Goal: Leave review/rating: Leave review/rating

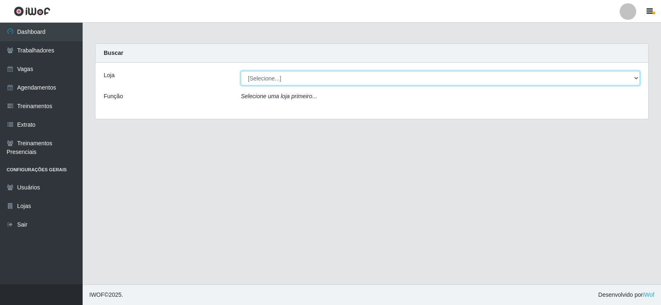
click at [293, 75] on select "[Selecione...] Iskisita Atakado - Centro de Distribuição" at bounding box center [440, 78] width 399 height 14
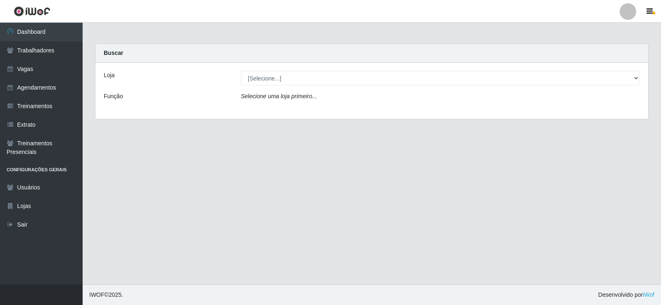
click at [294, 109] on div "Loja [Selecione...] Iskisita Atakado - Centro de Distribuição Função Selecione …" at bounding box center [371, 91] width 553 height 56
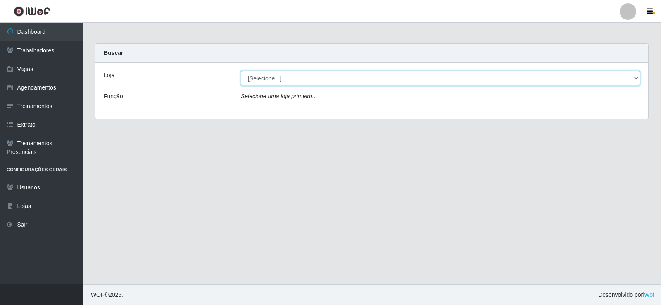
click at [317, 76] on select "[Selecione...] Iskisita Atakado - Centro de Distribuição" at bounding box center [440, 78] width 399 height 14
select select "425"
click at [241, 71] on select "[Selecione...] Iskisita Atakado - Centro de Distribuição" at bounding box center [440, 78] width 399 height 14
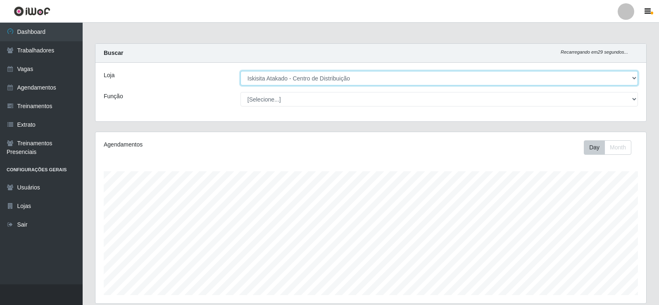
scroll to position [171, 550]
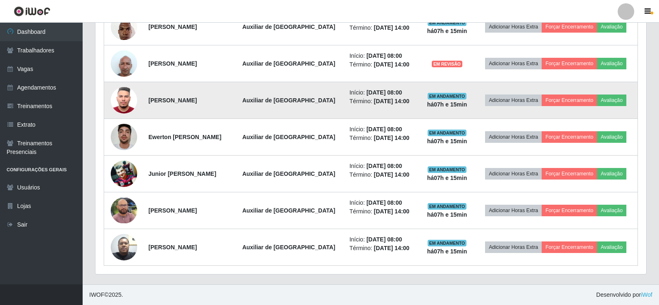
scroll to position [312, 0]
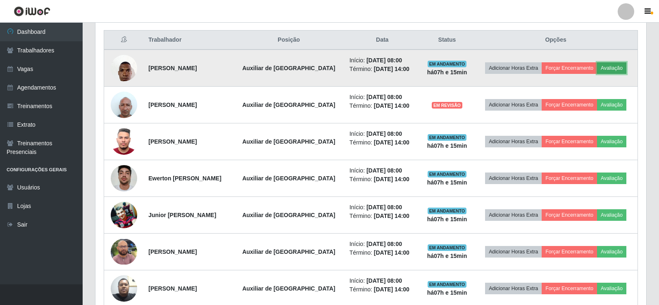
click at [612, 70] on button "Avaliação" at bounding box center [611, 68] width 29 height 12
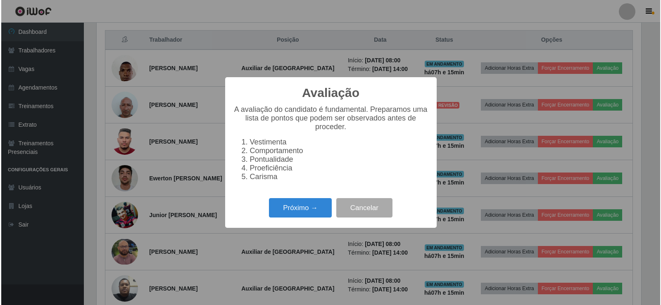
scroll to position [171, 546]
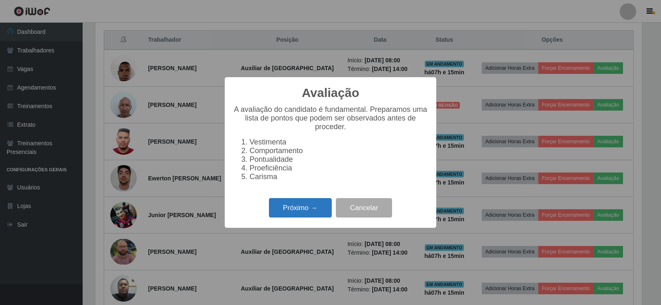
click at [297, 214] on button "Próximo →" at bounding box center [300, 207] width 63 height 19
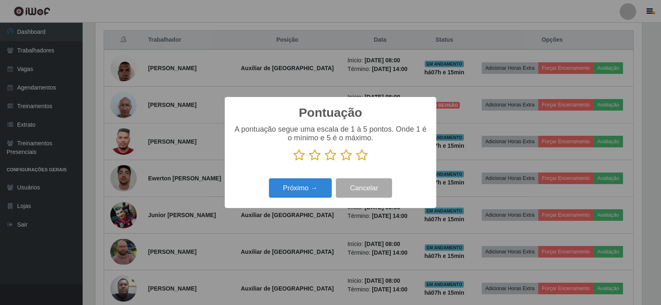
click at [364, 157] on icon at bounding box center [362, 155] width 12 height 12
click at [356, 161] on input "radio" at bounding box center [356, 161] width 0 height 0
click at [311, 190] on button "Próximo →" at bounding box center [300, 187] width 63 height 19
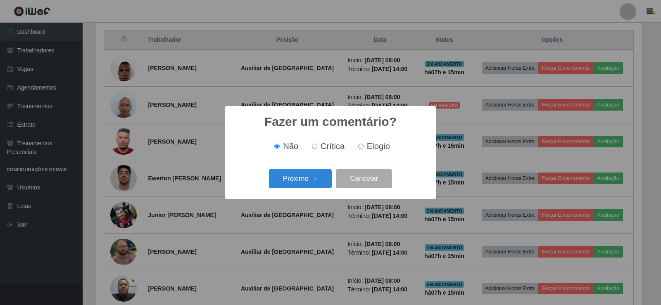
click at [367, 144] on span "Elogio" at bounding box center [378, 146] width 23 height 9
click at [363, 144] on input "Elogio" at bounding box center [360, 146] width 5 height 5
radio input "true"
click at [314, 181] on button "Próximo →" at bounding box center [300, 178] width 63 height 19
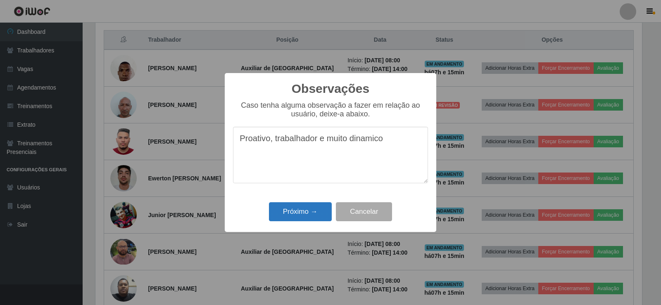
type textarea "Proativo, trabalhador e muito dinamico"
click at [304, 217] on button "Próximo →" at bounding box center [300, 211] width 63 height 19
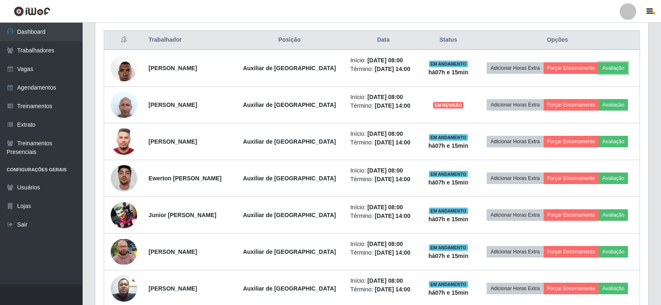
scroll to position [171, 550]
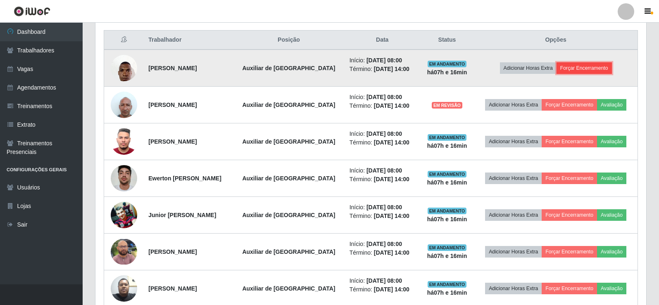
click at [584, 70] on button "Forçar Encerramento" at bounding box center [583, 68] width 55 height 12
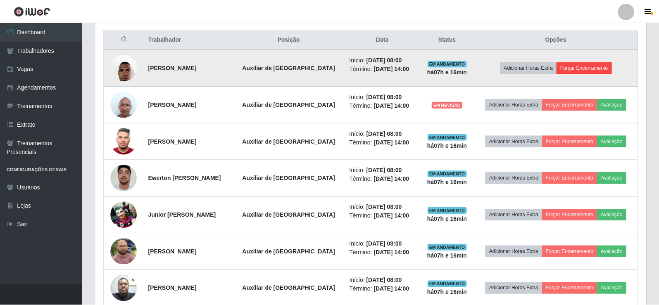
scroll to position [171, 546]
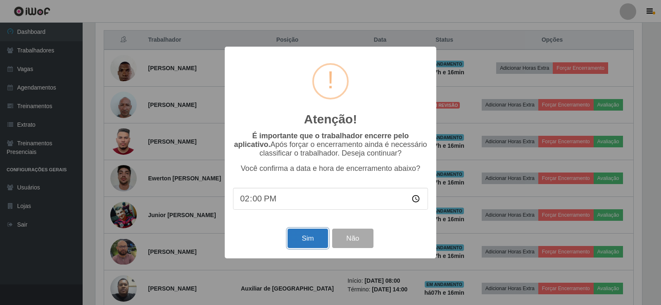
click at [309, 242] on button "Sim" at bounding box center [307, 238] width 40 height 19
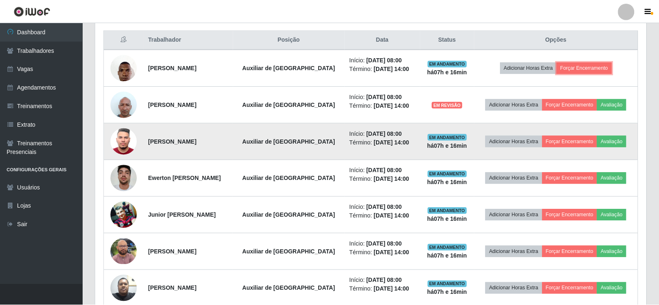
scroll to position [171, 550]
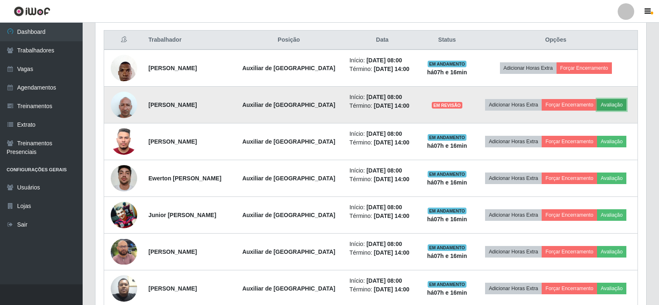
click at [609, 103] on button "Avaliação" at bounding box center [611, 105] width 29 height 12
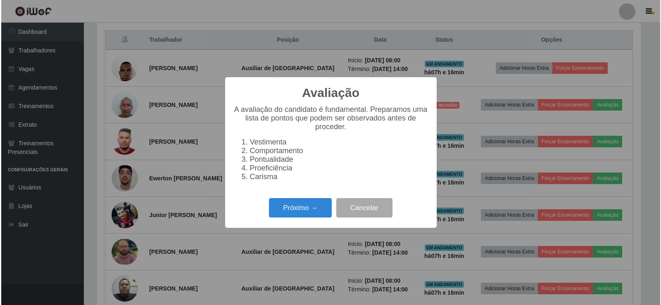
scroll to position [171, 546]
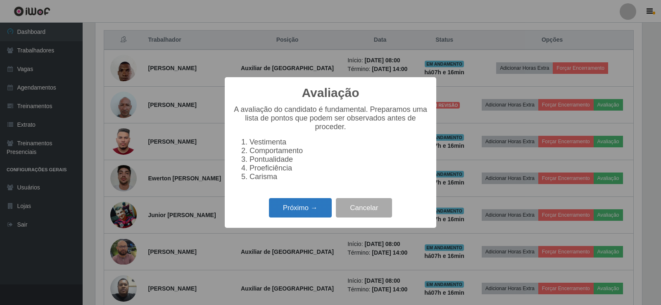
click at [299, 210] on button "Próximo →" at bounding box center [300, 207] width 63 height 19
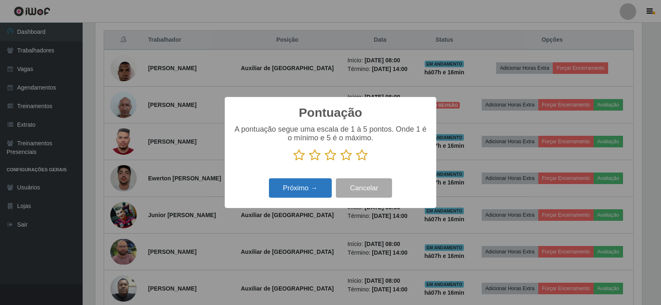
scroll to position [412807, 412432]
click at [362, 157] on icon at bounding box center [362, 155] width 12 height 12
click at [356, 161] on input "radio" at bounding box center [356, 161] width 0 height 0
click at [299, 187] on button "Próximo →" at bounding box center [300, 187] width 63 height 19
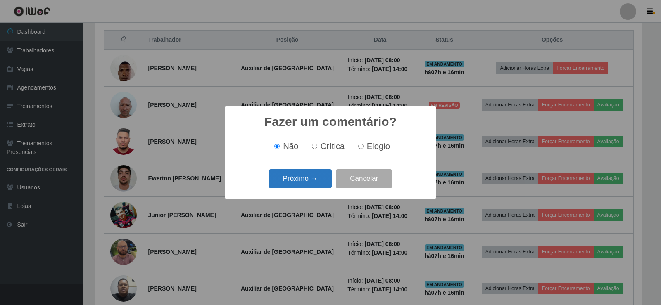
click at [310, 175] on button "Próximo →" at bounding box center [300, 178] width 63 height 19
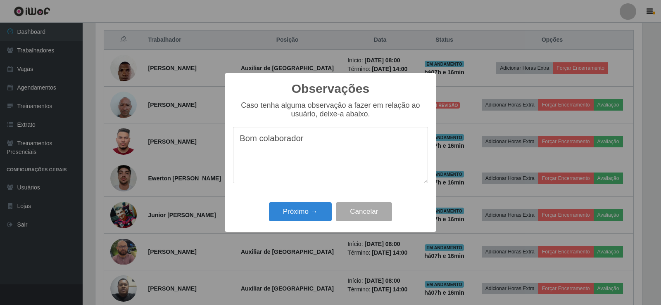
drag, startPoint x: 297, startPoint y: 144, endPoint x: 192, endPoint y: 138, distance: 104.2
click at [192, 138] on div "Observações × Caso tenha alguma observação a fazer em relação ao usuário, deixe…" at bounding box center [330, 152] width 661 height 305
type textarea "Bom colaborador"
click at [307, 216] on button "Próximo →" at bounding box center [300, 211] width 63 height 19
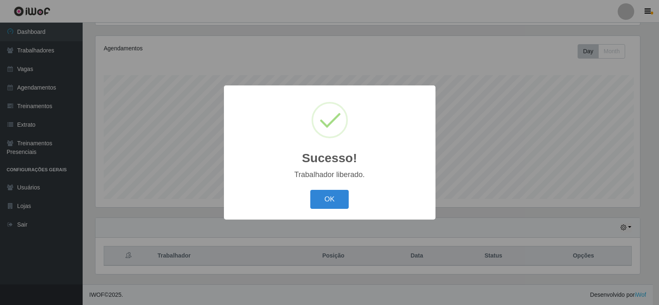
scroll to position [171, 546]
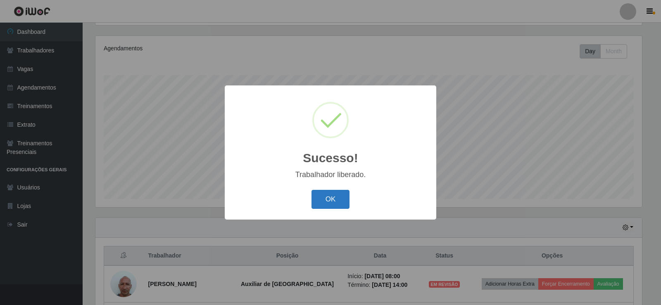
click at [327, 198] on button "OK" at bounding box center [330, 199] width 38 height 19
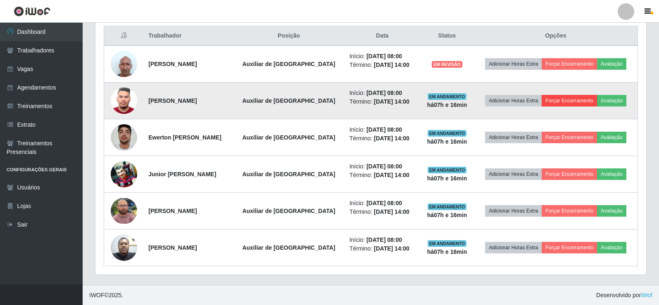
scroll to position [317, 0]
click at [613, 106] on button "Avaliação" at bounding box center [611, 101] width 29 height 12
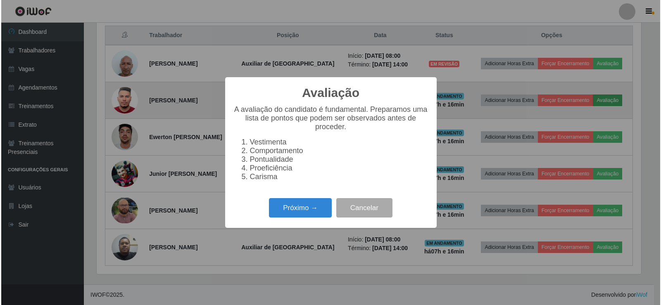
scroll to position [0, 0]
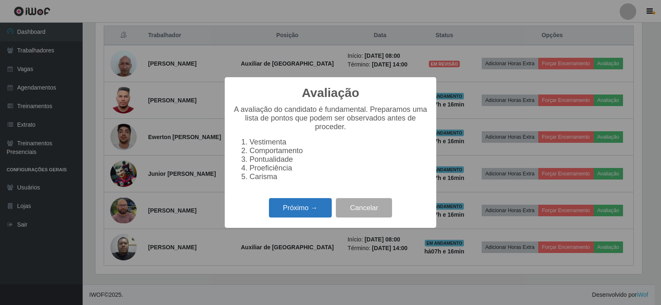
click at [297, 205] on button "Próximo →" at bounding box center [300, 207] width 63 height 19
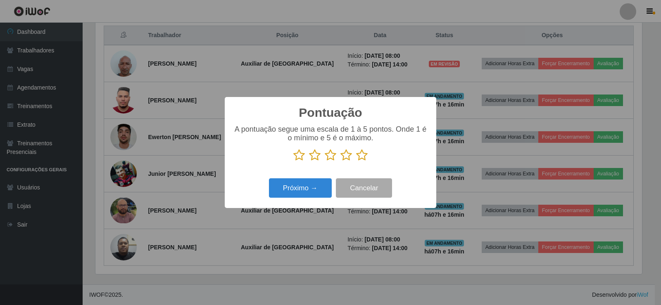
click at [365, 155] on icon at bounding box center [362, 155] width 12 height 12
click at [356, 161] on input "radio" at bounding box center [356, 161] width 0 height 0
click at [313, 187] on button "Próximo →" at bounding box center [300, 187] width 63 height 19
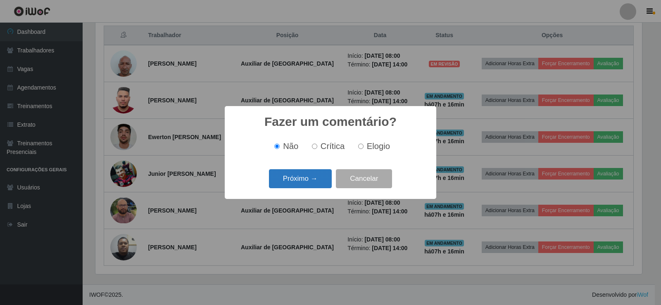
click at [310, 180] on button "Próximo →" at bounding box center [300, 178] width 63 height 19
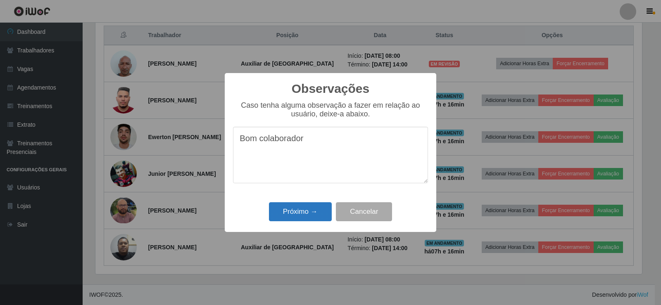
type textarea "Bom colaborador"
click at [309, 210] on button "Próximo →" at bounding box center [300, 211] width 63 height 19
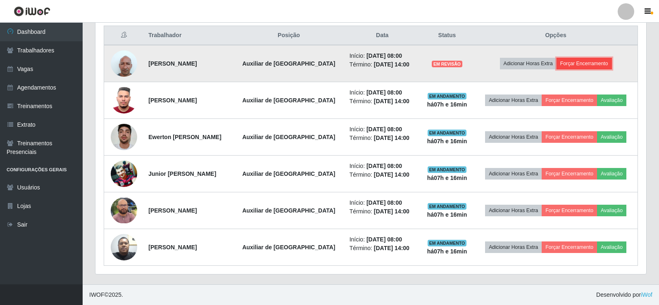
click at [596, 65] on button "Forçar Encerramento" at bounding box center [583, 64] width 55 height 12
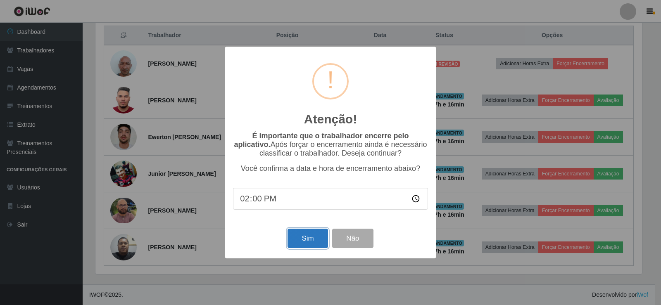
click at [307, 239] on button "Sim" at bounding box center [307, 238] width 40 height 19
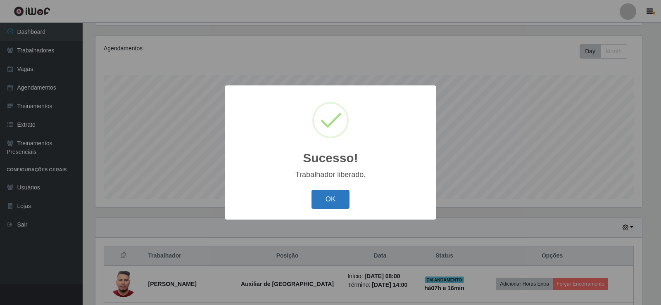
click at [335, 198] on button "OK" at bounding box center [330, 199] width 38 height 19
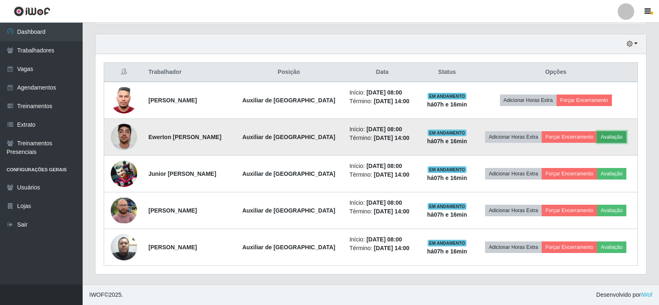
click at [612, 136] on button "Avaliação" at bounding box center [611, 137] width 29 height 12
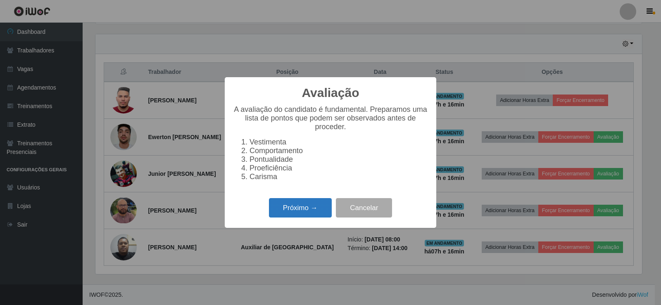
click at [317, 216] on button "Próximo →" at bounding box center [300, 207] width 63 height 19
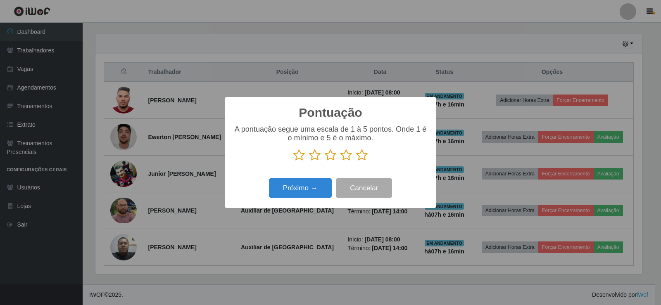
click at [361, 154] on icon at bounding box center [362, 155] width 12 height 12
click at [356, 161] on input "radio" at bounding box center [356, 161] width 0 height 0
click at [311, 183] on button "Próximo →" at bounding box center [300, 187] width 63 height 19
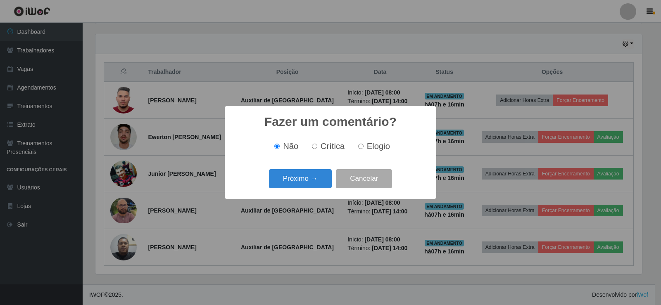
click at [358, 147] on input "Elogio" at bounding box center [360, 146] width 5 height 5
radio input "true"
click at [295, 180] on button "Próximo →" at bounding box center [300, 178] width 63 height 19
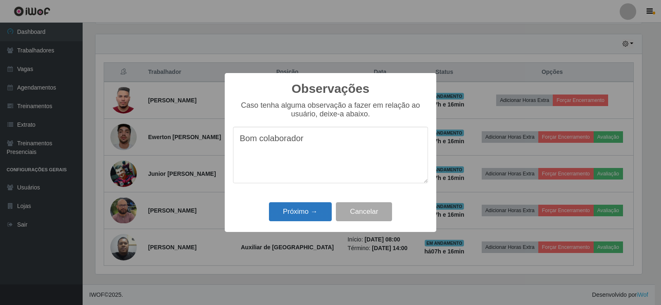
type textarea "Bom colaborador"
click at [301, 210] on button "Próximo →" at bounding box center [300, 211] width 63 height 19
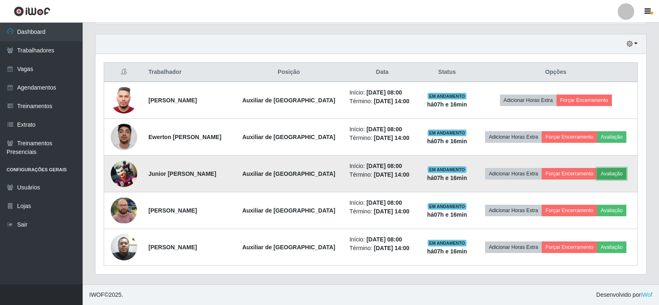
click at [612, 173] on button "Avaliação" at bounding box center [611, 174] width 29 height 12
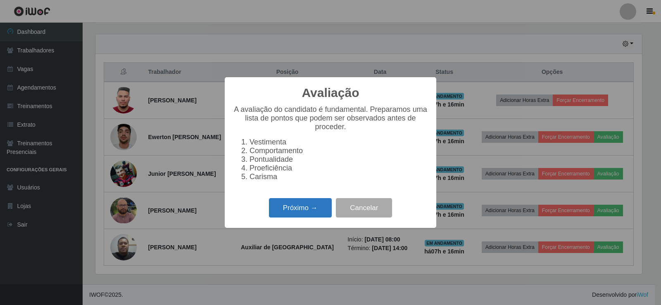
click at [313, 209] on button "Próximo →" at bounding box center [300, 207] width 63 height 19
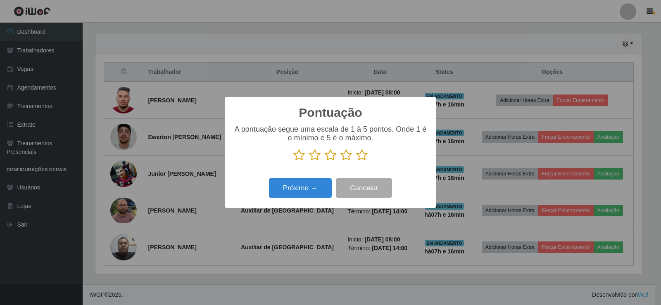
click at [365, 153] on icon at bounding box center [362, 155] width 12 height 12
click at [356, 161] on input "radio" at bounding box center [356, 161] width 0 height 0
click at [320, 189] on button "Próximo →" at bounding box center [300, 187] width 63 height 19
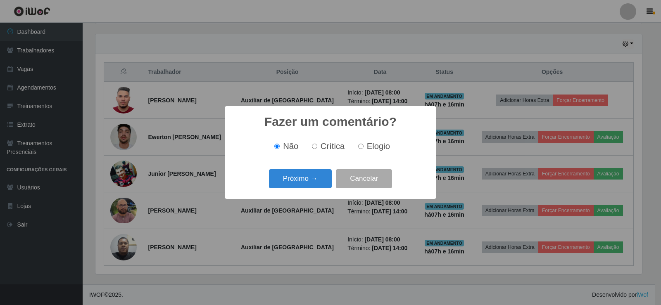
click at [330, 149] on span "Crítica" at bounding box center [332, 146] width 24 height 9
click at [317, 149] on input "Crítica" at bounding box center [314, 146] width 5 height 5
radio input "true"
click at [365, 147] on label "Elogio" at bounding box center [372, 146] width 35 height 9
click at [363, 147] on input "Elogio" at bounding box center [360, 146] width 5 height 5
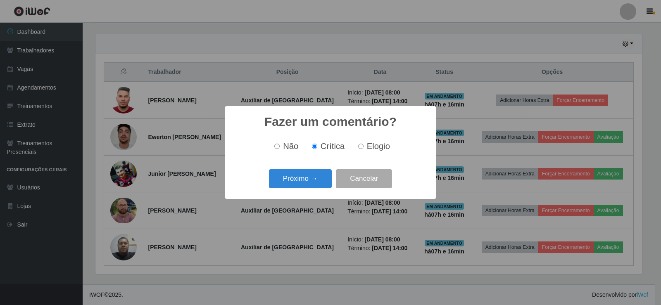
radio input "true"
click at [305, 175] on button "Próximo →" at bounding box center [300, 178] width 63 height 19
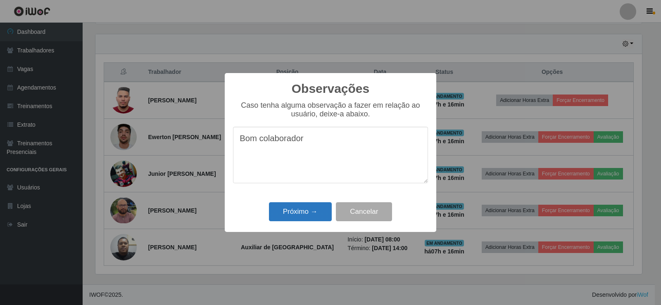
type textarea "Bom colaborador"
click at [307, 204] on button "Próximo →" at bounding box center [300, 211] width 63 height 19
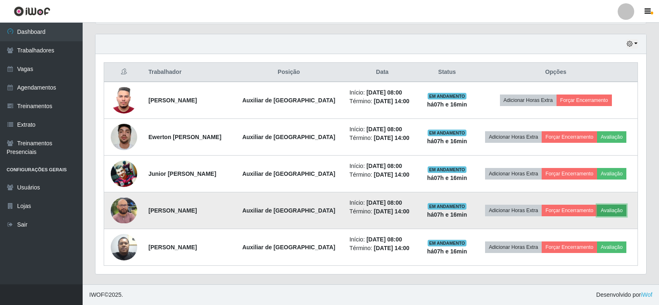
click at [611, 212] on button "Avaliação" at bounding box center [611, 211] width 29 height 12
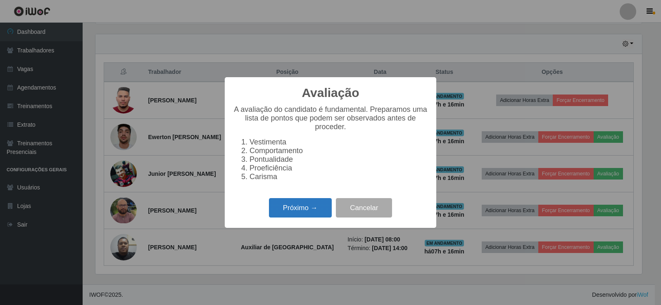
click at [303, 211] on button "Próximo →" at bounding box center [300, 207] width 63 height 19
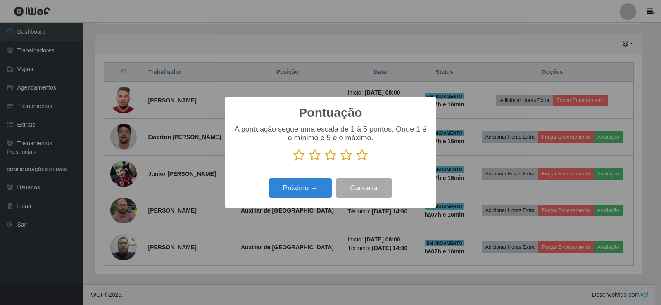
click at [363, 160] on icon at bounding box center [362, 155] width 12 height 12
click at [356, 161] on input "radio" at bounding box center [356, 161] width 0 height 0
click at [323, 184] on button "Próximo →" at bounding box center [300, 187] width 63 height 19
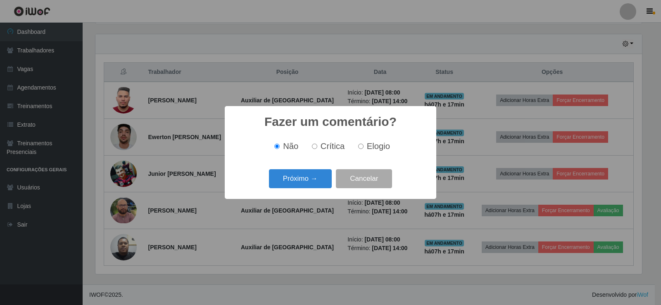
click at [384, 148] on span "Elogio" at bounding box center [378, 146] width 23 height 9
click at [363, 148] on input "Elogio" at bounding box center [360, 146] width 5 height 5
radio input "true"
click at [320, 180] on button "Próximo →" at bounding box center [300, 178] width 63 height 19
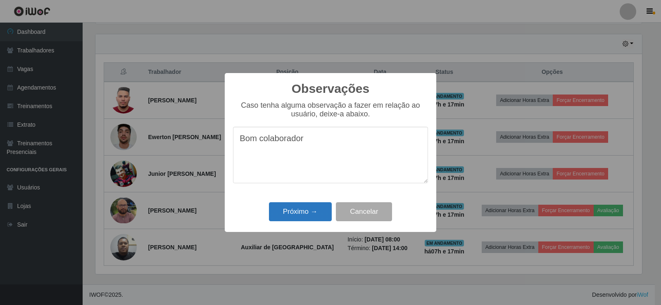
type textarea "Bom colaborador"
click at [313, 207] on button "Próximo →" at bounding box center [300, 211] width 63 height 19
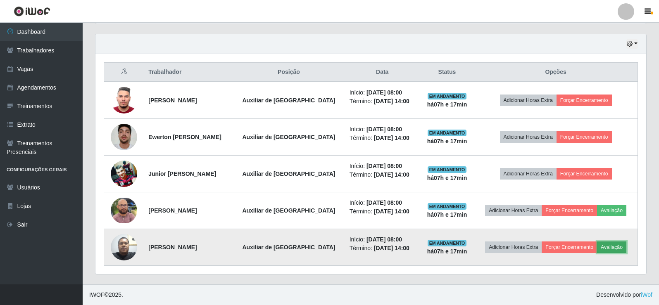
click at [612, 246] on button "Avaliação" at bounding box center [611, 248] width 29 height 12
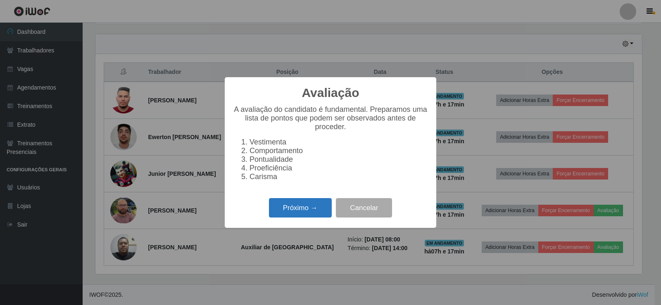
click at [306, 209] on button "Próximo →" at bounding box center [300, 207] width 63 height 19
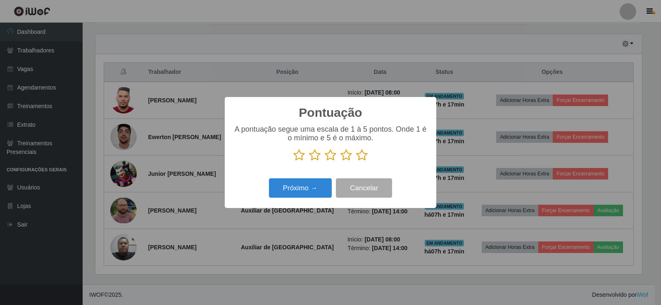
click at [370, 157] on p at bounding box center [330, 155] width 195 height 12
click at [359, 157] on icon at bounding box center [362, 155] width 12 height 12
click at [356, 161] on input "radio" at bounding box center [356, 161] width 0 height 0
click at [313, 191] on button "Próximo →" at bounding box center [300, 187] width 63 height 19
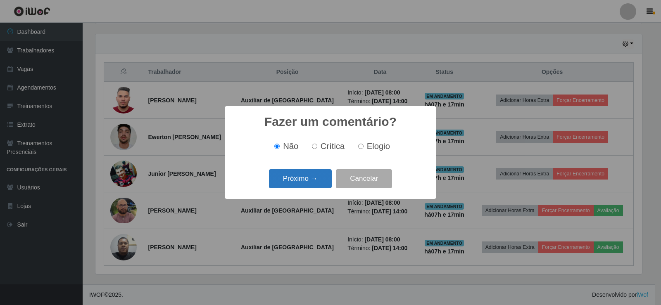
click at [323, 181] on button "Próximo →" at bounding box center [300, 178] width 63 height 19
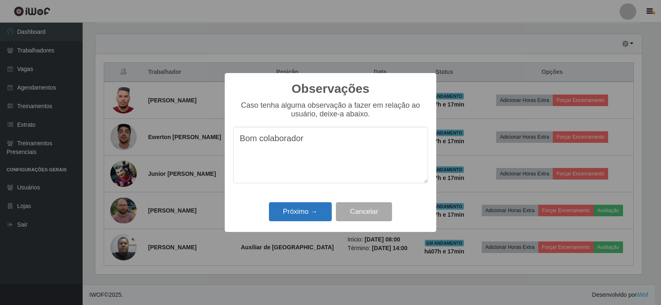
type textarea "Bom colaborador"
click at [305, 206] on button "Próximo →" at bounding box center [300, 211] width 63 height 19
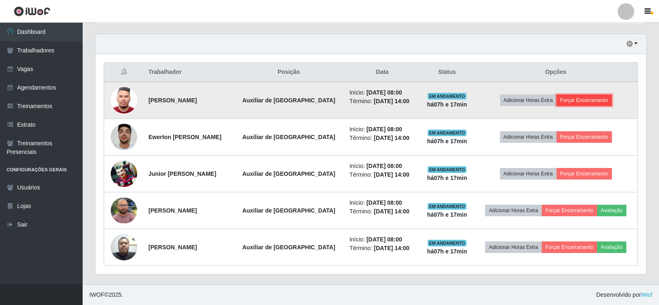
click at [586, 96] on button "Forçar Encerramento" at bounding box center [583, 101] width 55 height 12
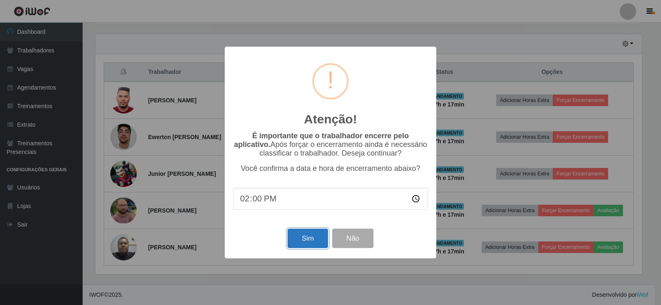
click at [313, 236] on button "Sim" at bounding box center [307, 238] width 40 height 19
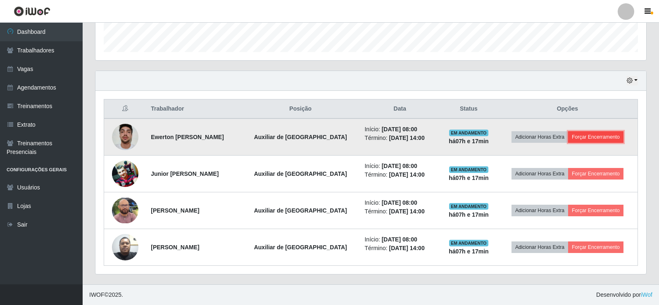
click at [593, 136] on button "Forçar Encerramento" at bounding box center [595, 137] width 55 height 12
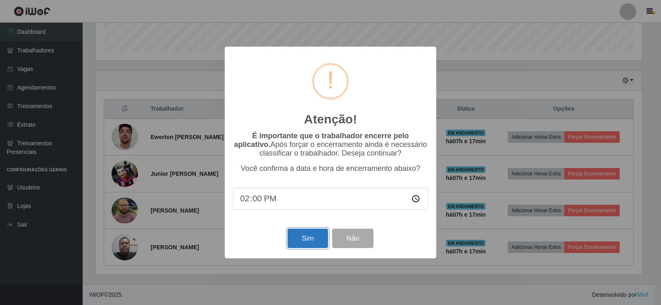
click at [304, 244] on button "Sim" at bounding box center [307, 238] width 40 height 19
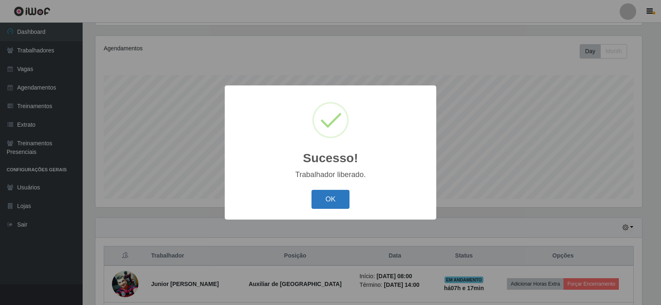
click at [325, 199] on button "OK" at bounding box center [330, 199] width 38 height 19
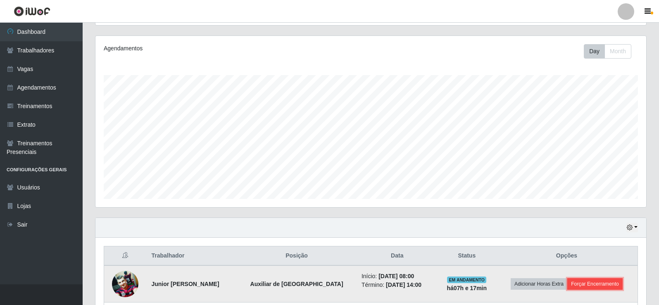
click at [593, 283] on button "Forçar Encerramento" at bounding box center [594, 284] width 55 height 12
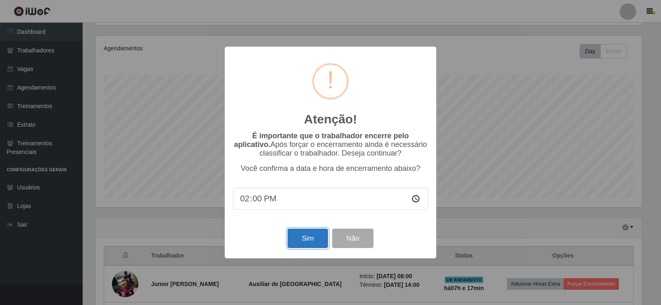
click at [301, 238] on button "Sim" at bounding box center [307, 238] width 40 height 19
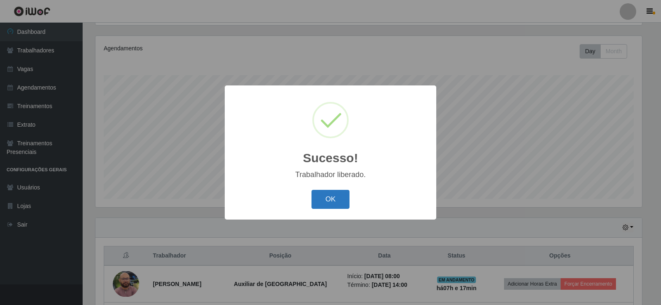
click at [322, 205] on button "OK" at bounding box center [330, 199] width 38 height 19
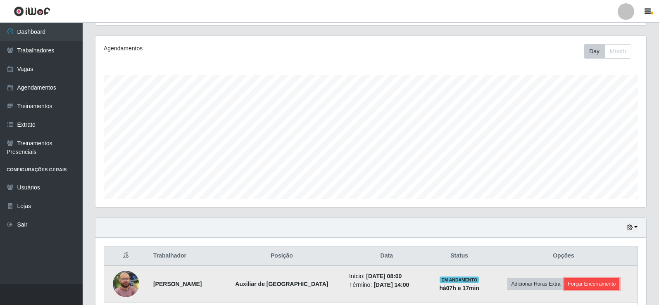
click at [586, 287] on button "Forçar Encerramento" at bounding box center [591, 284] width 55 height 12
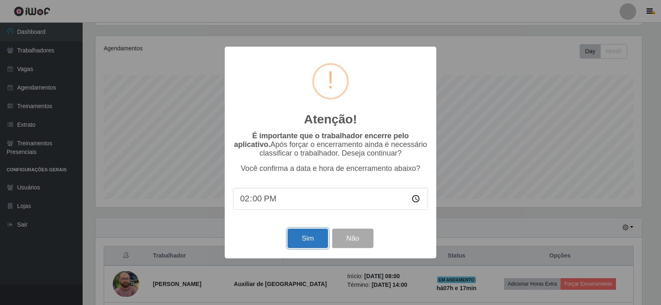
click at [311, 237] on button "Sim" at bounding box center [307, 238] width 40 height 19
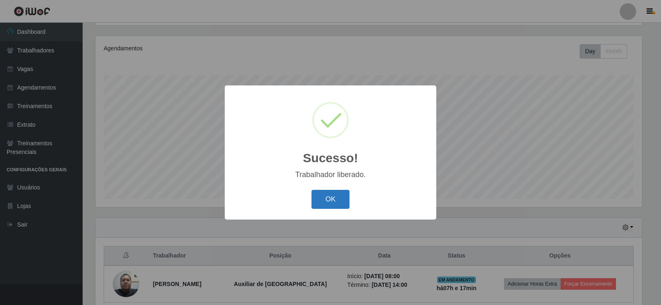
click at [326, 202] on button "OK" at bounding box center [330, 199] width 38 height 19
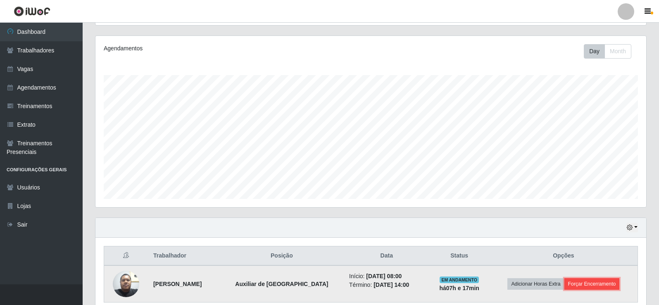
click at [592, 280] on button "Forçar Encerramento" at bounding box center [591, 284] width 55 height 12
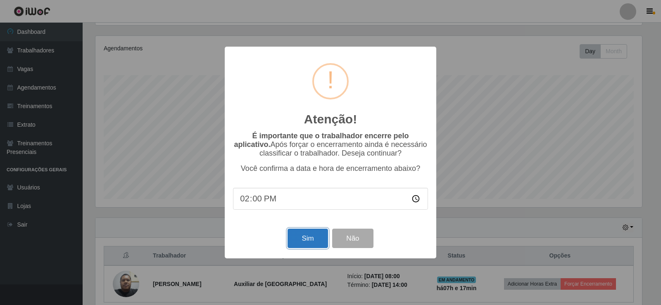
click at [309, 234] on button "Sim" at bounding box center [307, 238] width 40 height 19
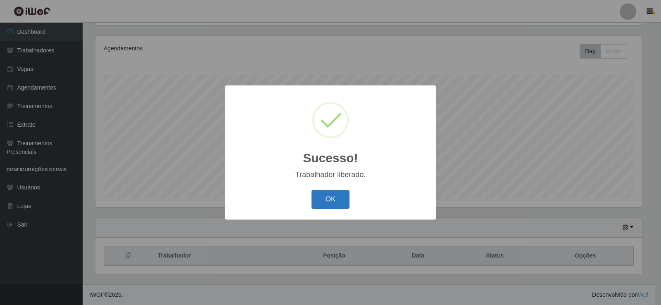
click at [337, 203] on button "OK" at bounding box center [330, 199] width 38 height 19
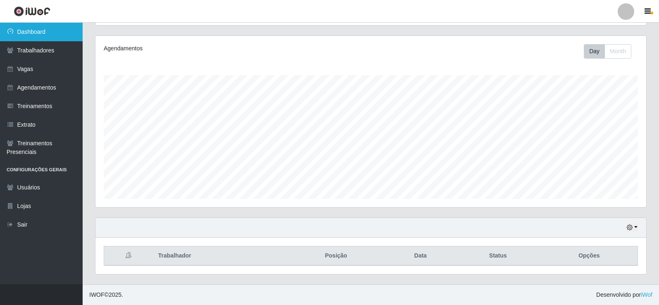
click at [47, 30] on link "Dashboard" at bounding box center [41, 32] width 83 height 19
click at [633, 228] on button "button" at bounding box center [632, 227] width 12 height 9
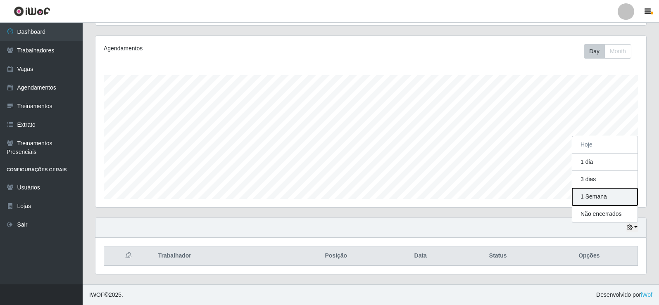
click at [609, 196] on button "1 Semana" at bounding box center [604, 196] width 65 height 17
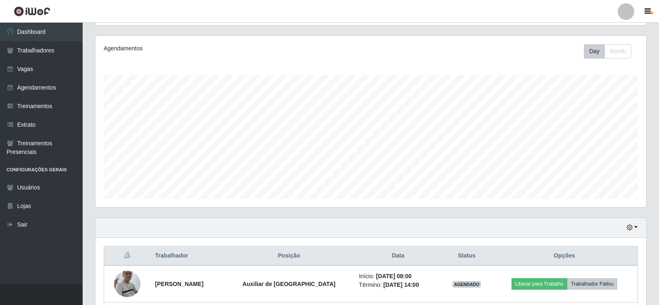
click at [435, 211] on div "Agendamentos Day Month 29/09 Agendamentos 11.73" at bounding box center [371, 127] width 564 height 182
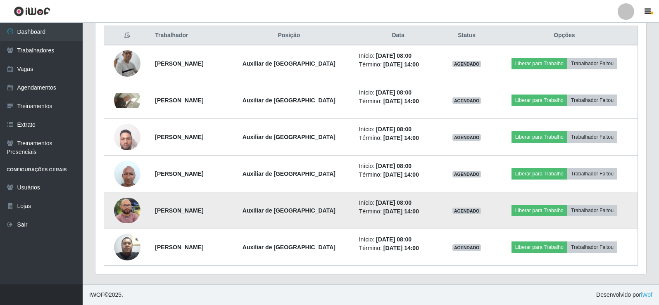
click at [127, 209] on img at bounding box center [127, 211] width 26 height 26
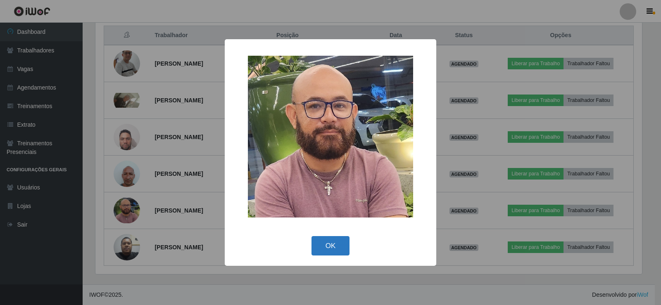
click at [327, 244] on button "OK" at bounding box center [330, 245] width 38 height 19
